Goal: Check status

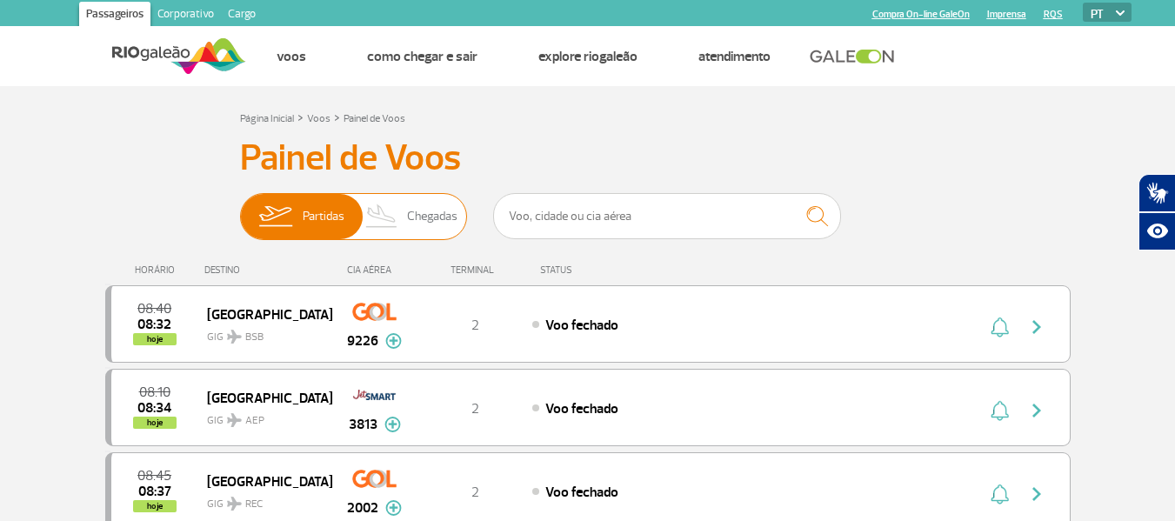
click at [408, 215] on span "Chegadas" at bounding box center [432, 216] width 50 height 45
click at [240, 208] on input "Partidas Chegadas" at bounding box center [240, 208] width 0 height 0
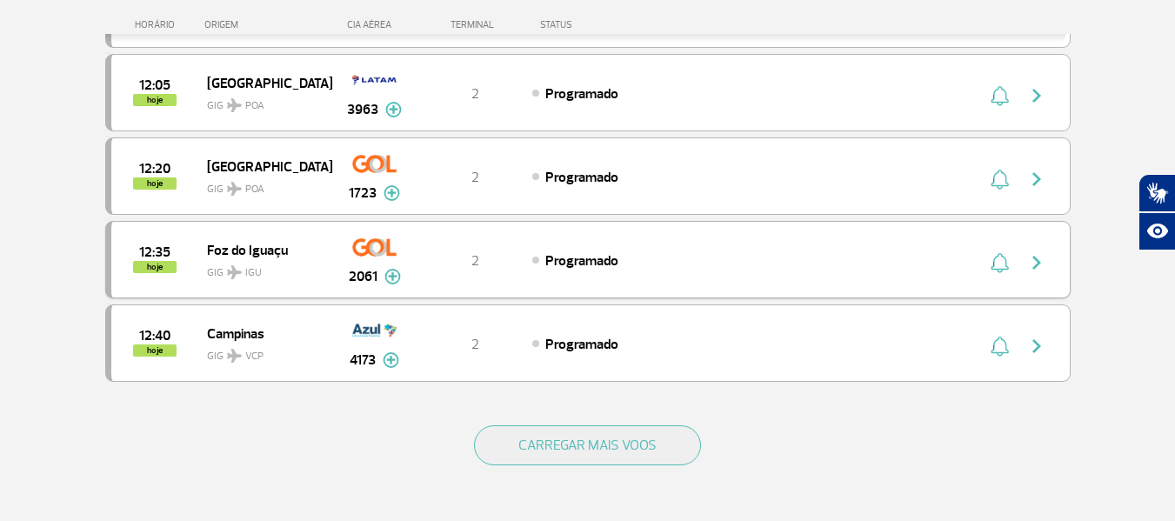
scroll to position [1653, 0]
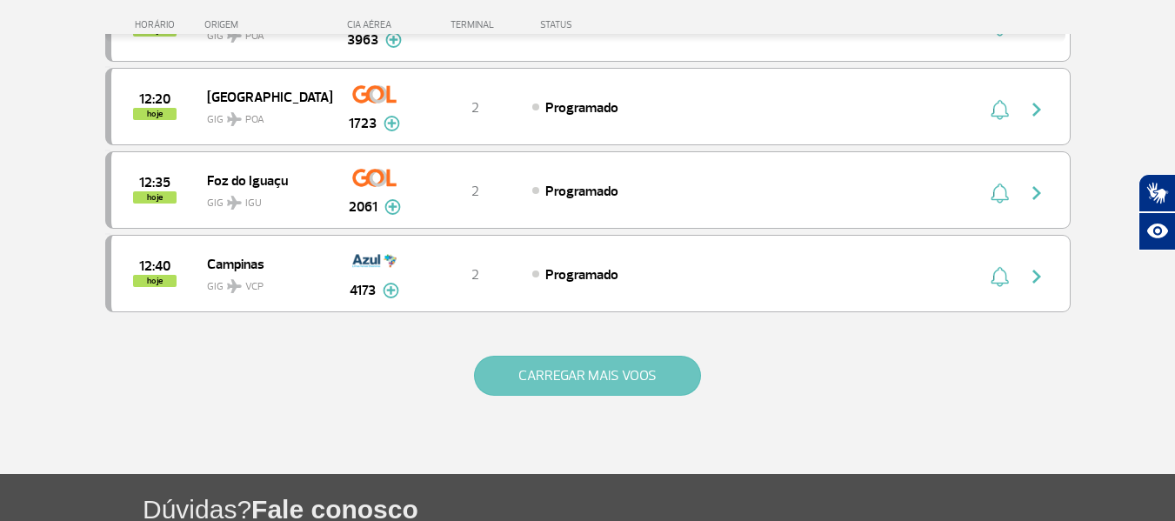
click at [614, 381] on button "CARREGAR MAIS VOOS" at bounding box center [587, 376] width 227 height 40
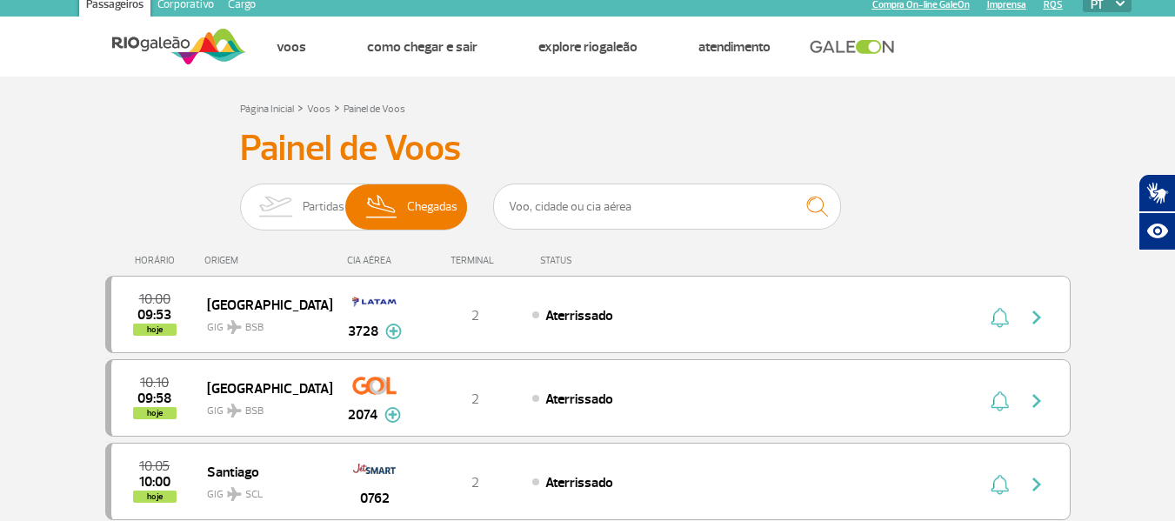
scroll to position [0, 0]
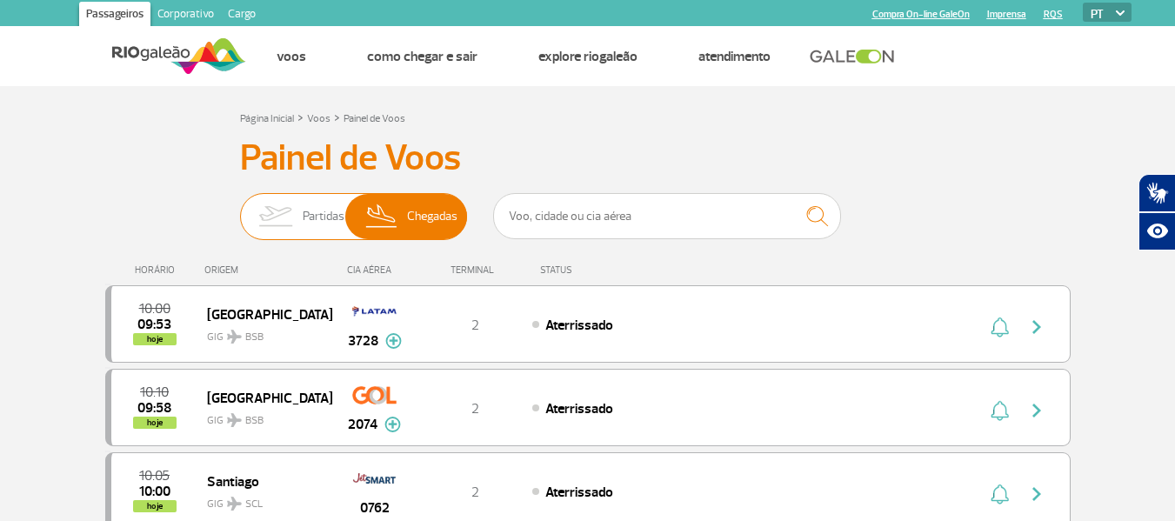
click at [283, 214] on img at bounding box center [275, 216] width 55 height 45
click at [240, 208] on input "Partidas Chegadas" at bounding box center [240, 208] width 0 height 0
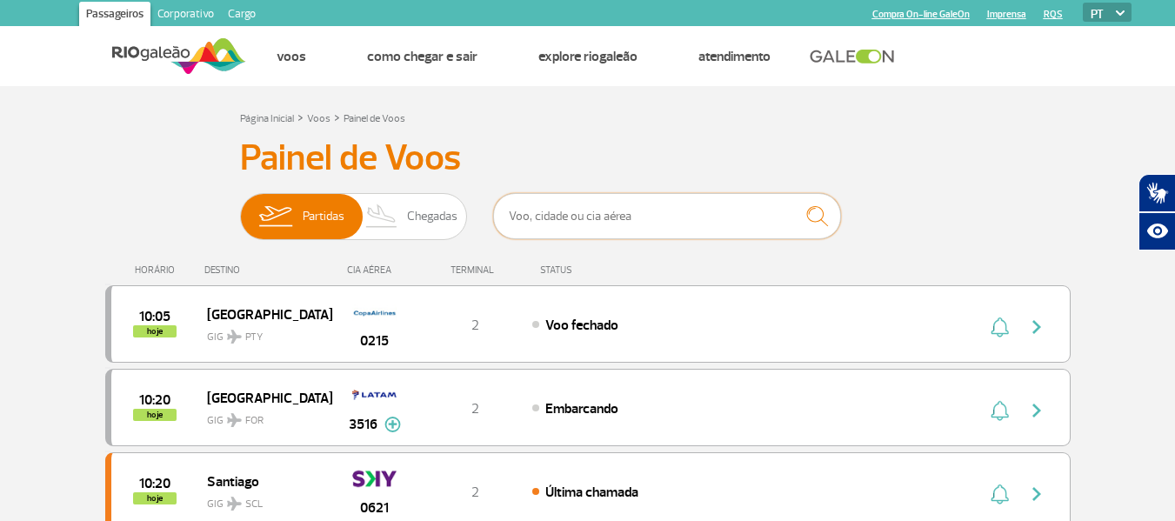
click at [624, 232] on input "text" at bounding box center [667, 216] width 348 height 46
type input "2094"
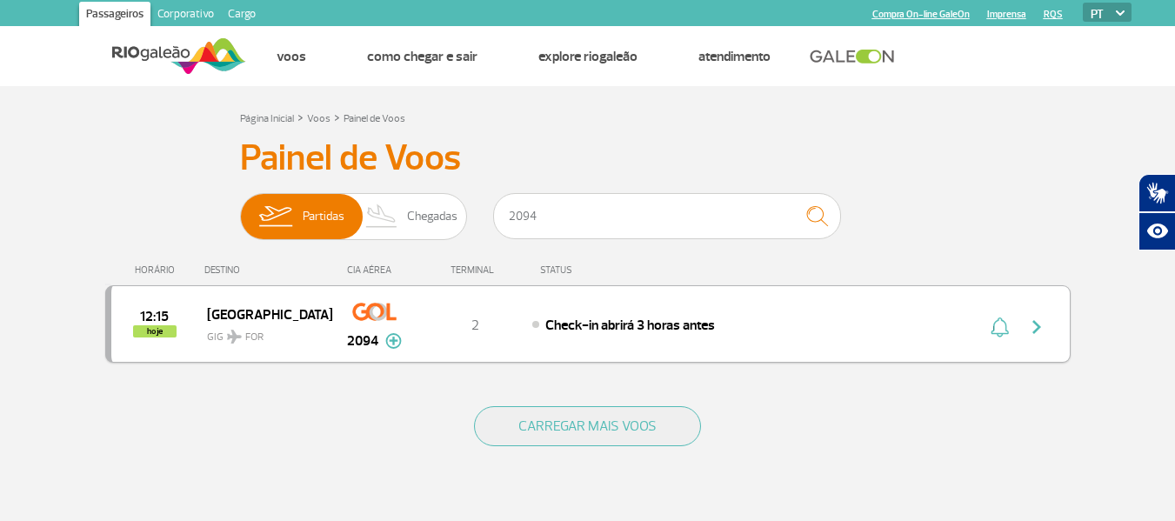
click at [648, 318] on span "Check-in abrirá 3 horas antes" at bounding box center [631, 325] width 170 height 17
